Goal: Find specific page/section: Find specific page/section

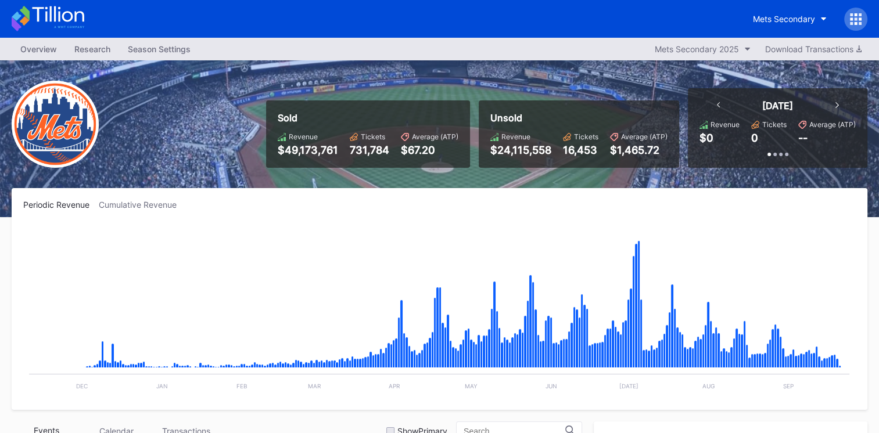
scroll to position [2941, 0]
click at [705, 51] on div "Mets Secondary 2025" at bounding box center [697, 49] width 84 height 10
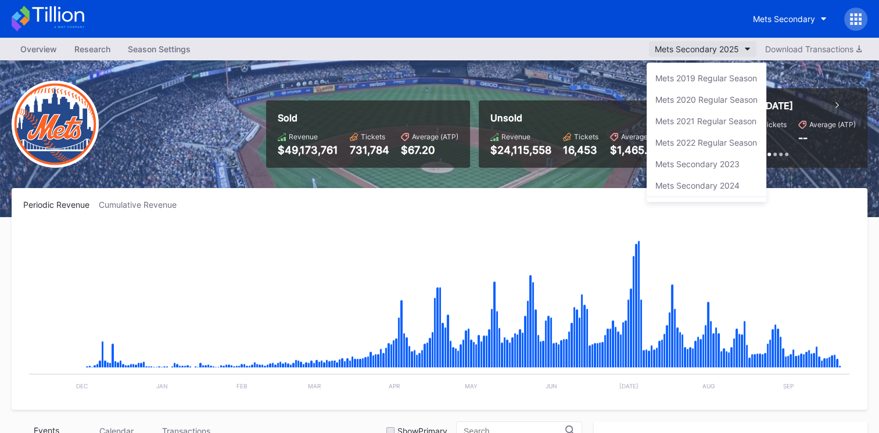
scroll to position [19, 0]
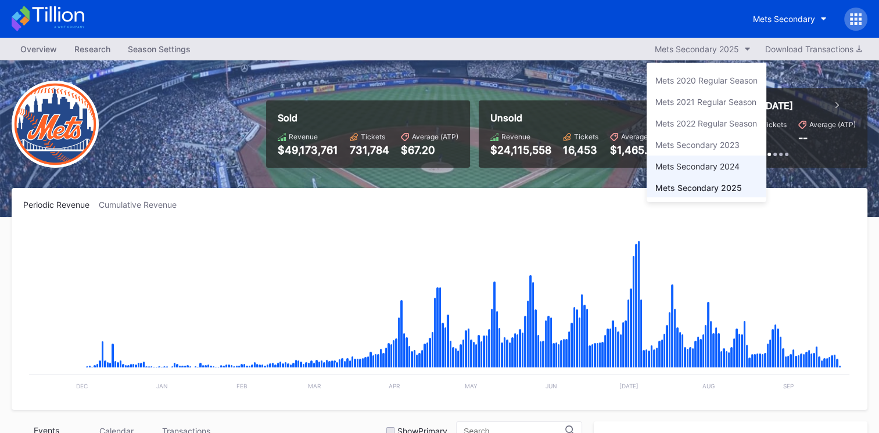
click at [688, 163] on div "Mets Secondary 2024" at bounding box center [697, 166] width 84 height 10
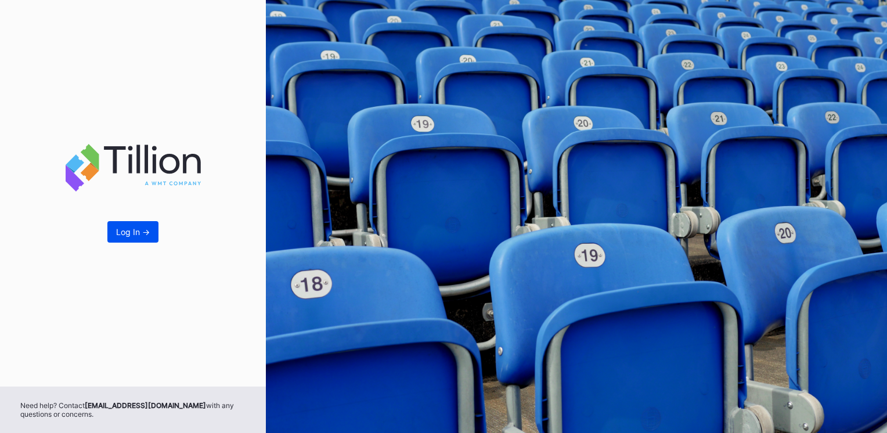
click at [131, 230] on div "Log In ->" at bounding box center [133, 232] width 34 height 10
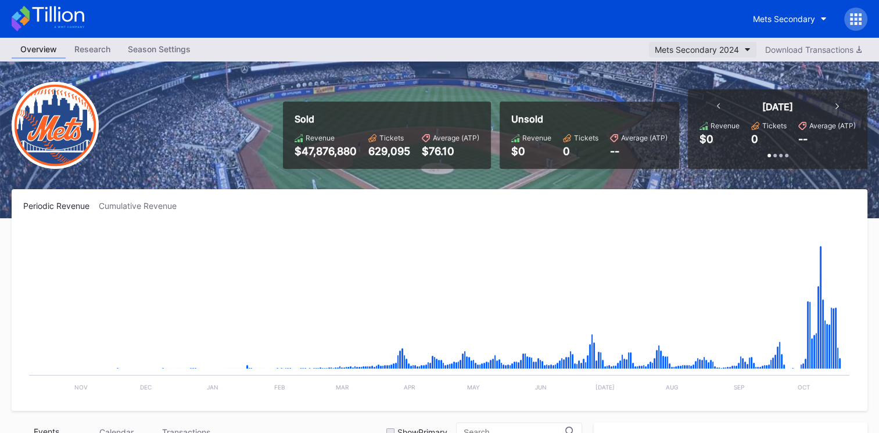
click at [707, 47] on div "Mets Secondary 2024" at bounding box center [697, 50] width 84 height 10
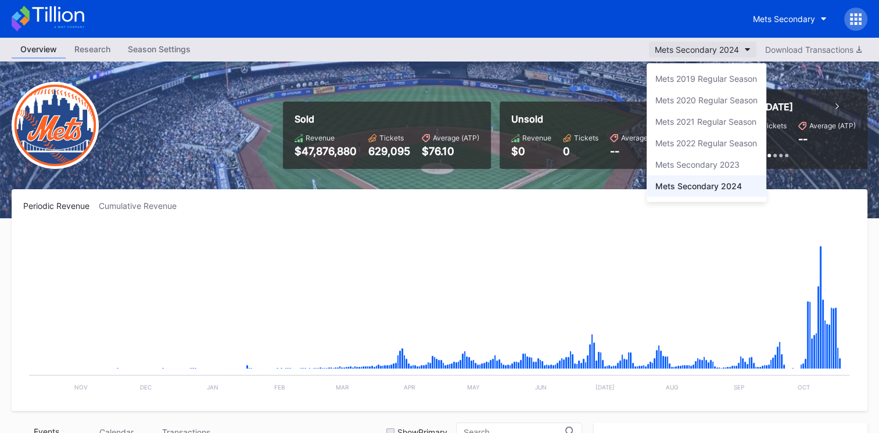
scroll to position [19, 0]
click at [691, 184] on div "Mets Secondary 2025" at bounding box center [697, 189] width 84 height 10
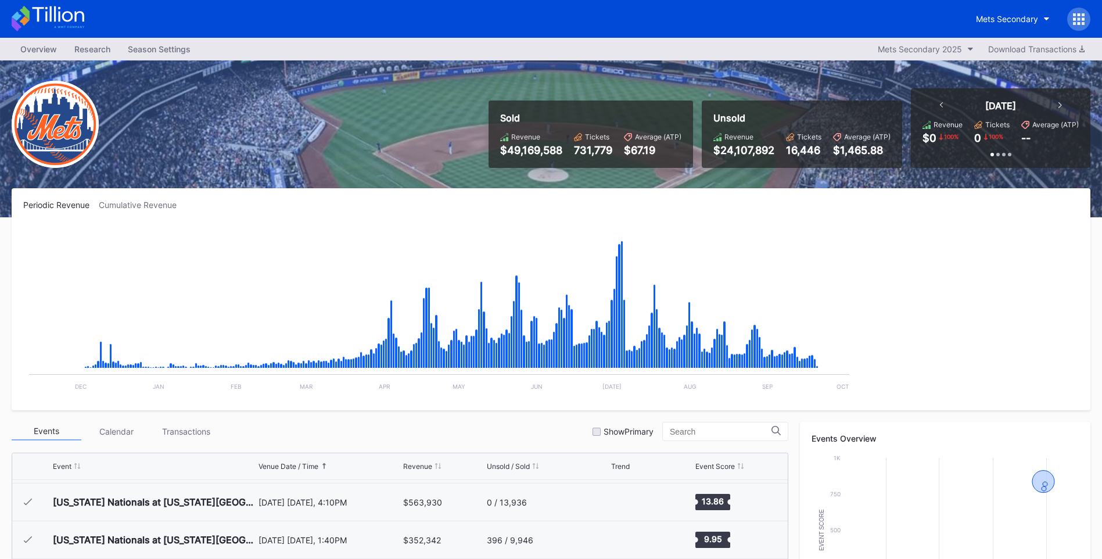
scroll to position [2942, 0]
